Goal: Information Seeking & Learning: Learn about a topic

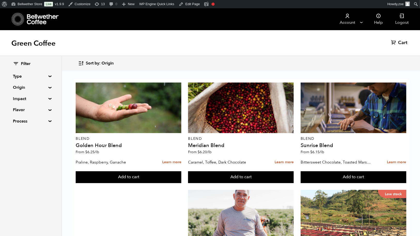
scroll to position [425, 0]
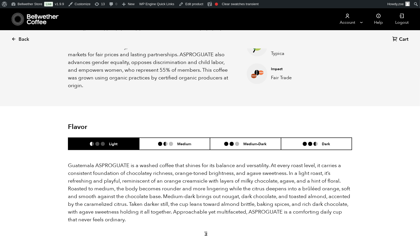
scroll to position [250, 0]
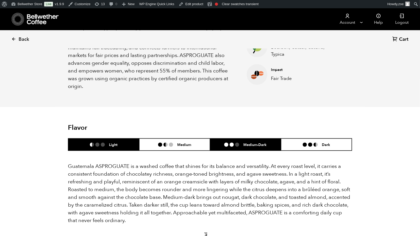
click at [243, 139] on li "Medium-Dark" at bounding box center [245, 145] width 71 height 12
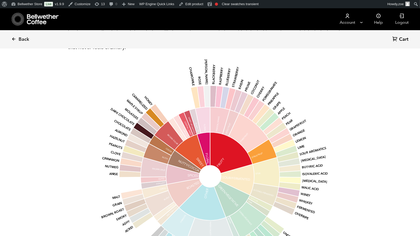
scroll to position [425, 0]
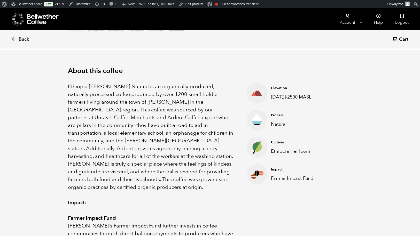
scroll to position [225, 275]
